Goal: Check status: Check status

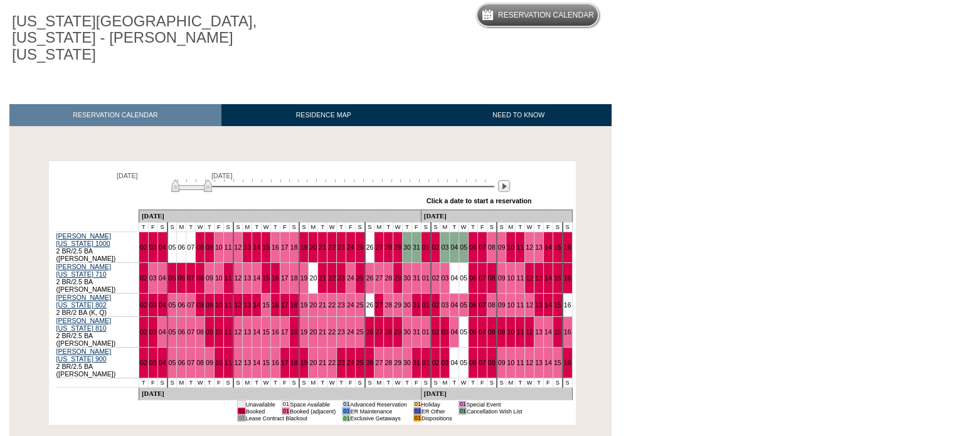
scroll to position [130, 0]
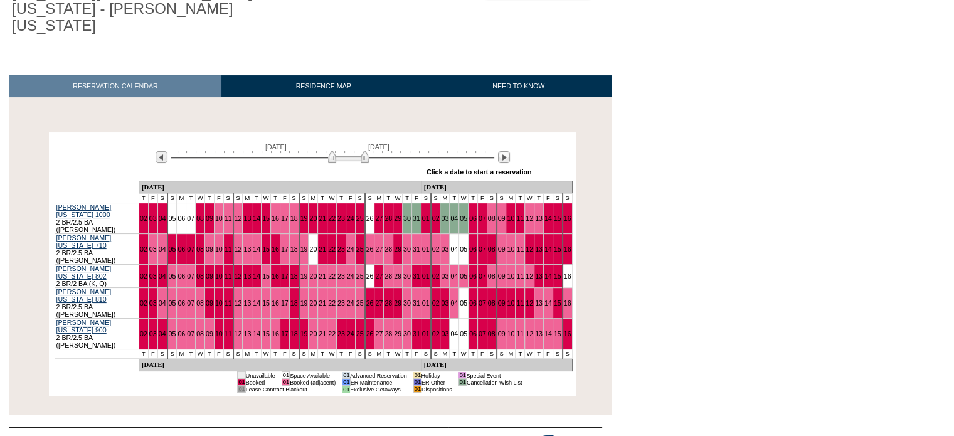
drag, startPoint x: 204, startPoint y: 143, endPoint x: 361, endPoint y: 140, distance: 156.7
click at [361, 150] on img at bounding box center [348, 156] width 41 height 13
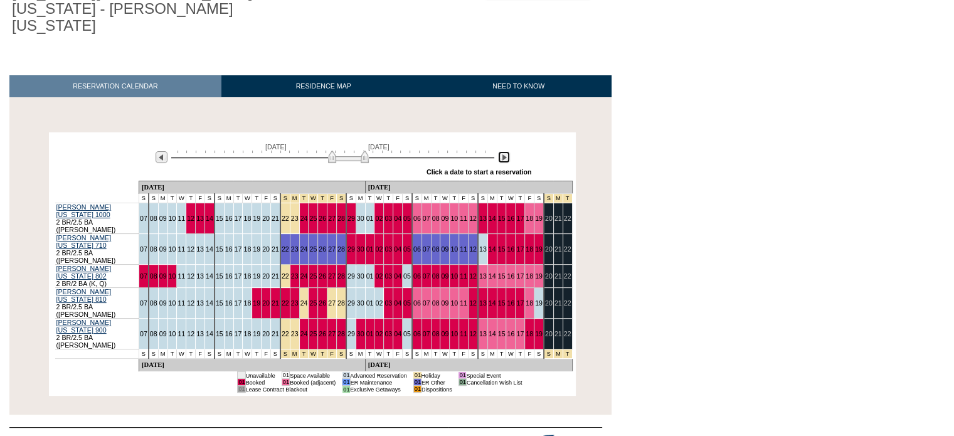
click at [502, 151] on img at bounding box center [504, 157] width 12 height 12
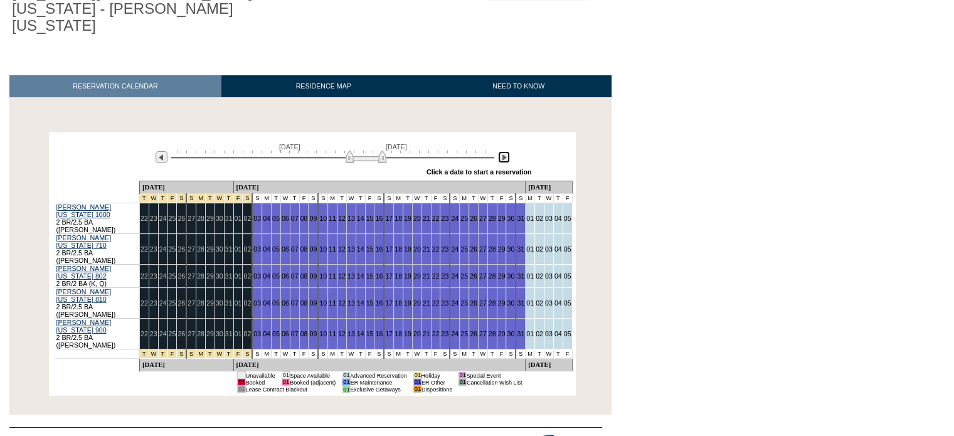
click at [502, 151] on img at bounding box center [504, 157] width 12 height 12
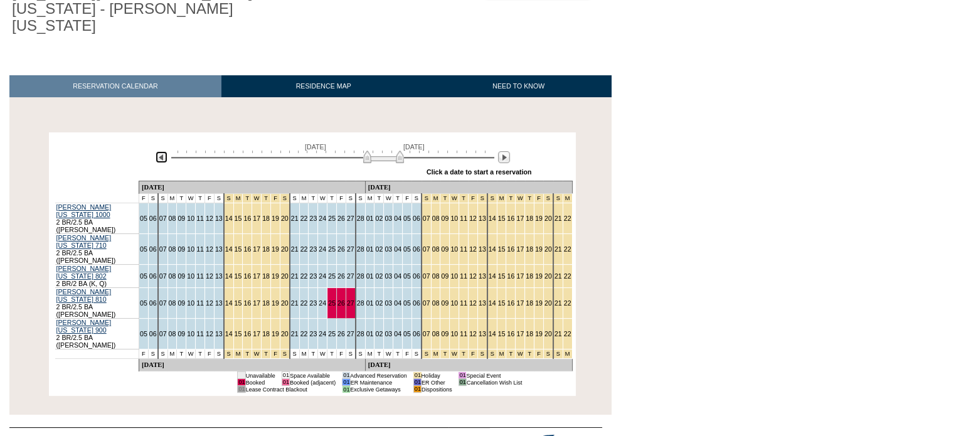
click at [159, 151] on img at bounding box center [161, 157] width 12 height 12
